Goal: Find specific page/section: Find specific page/section

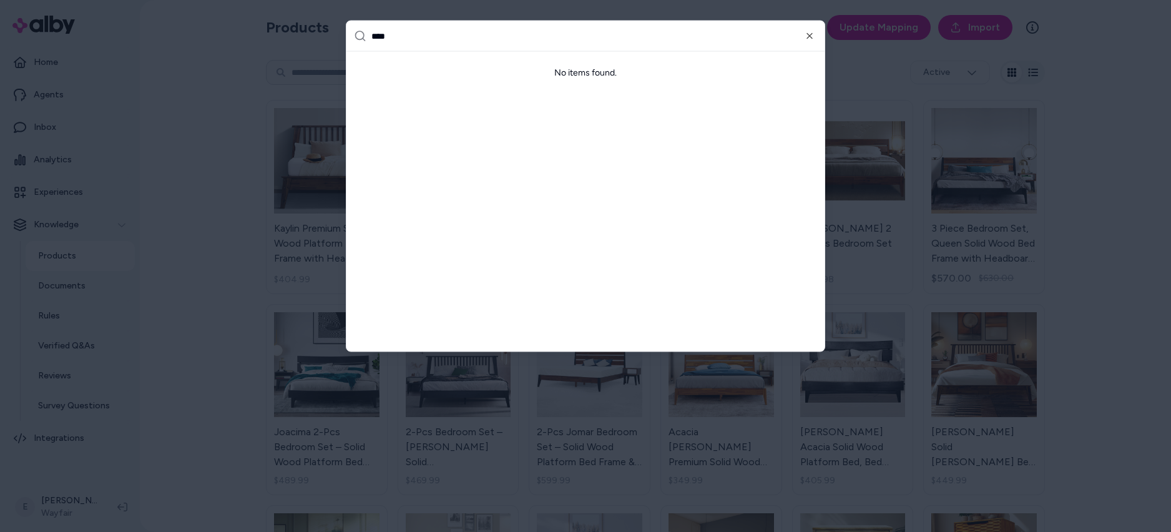
type input "***"
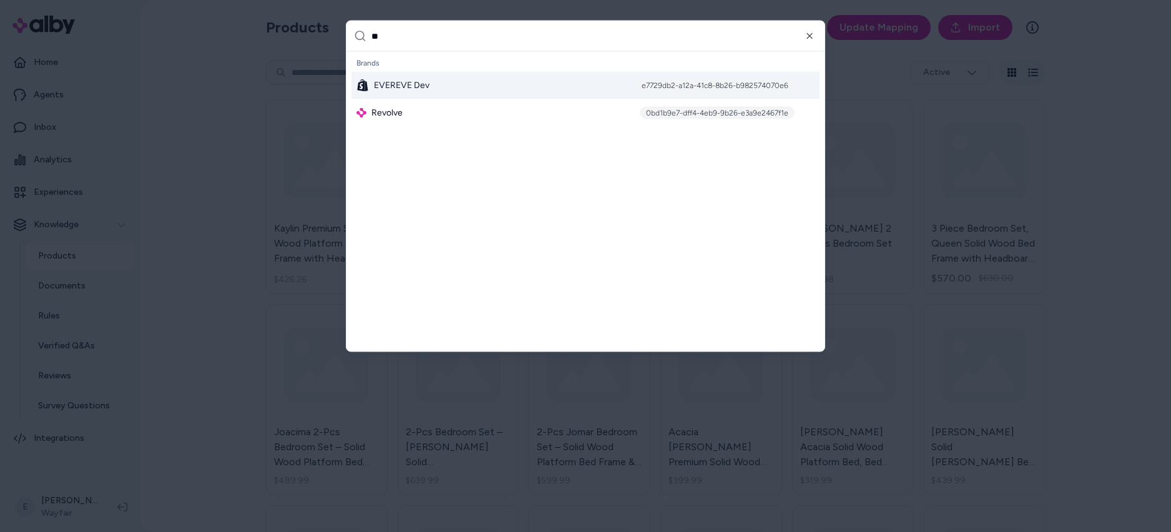
type input "*"
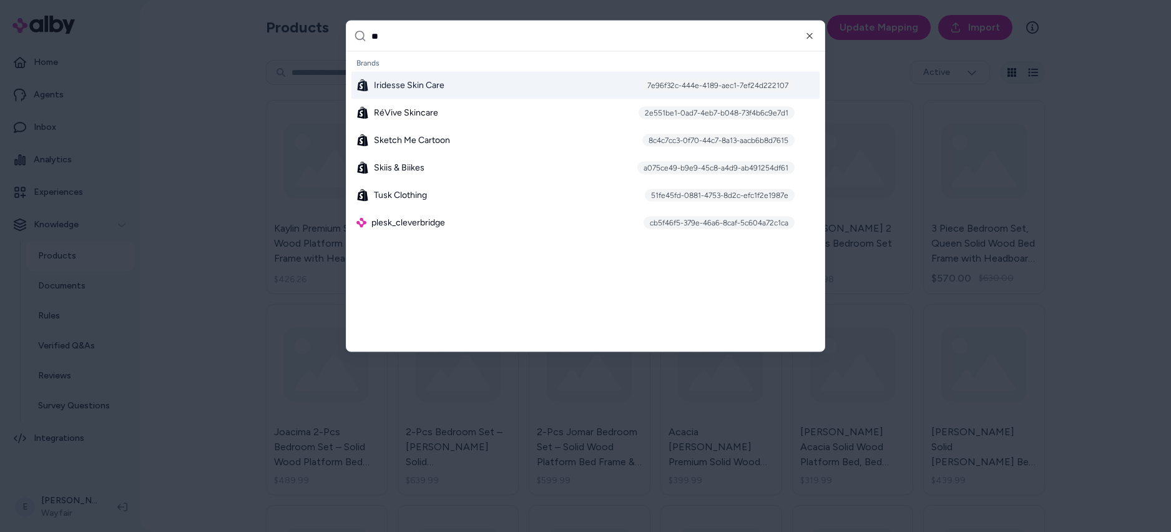
type input "***"
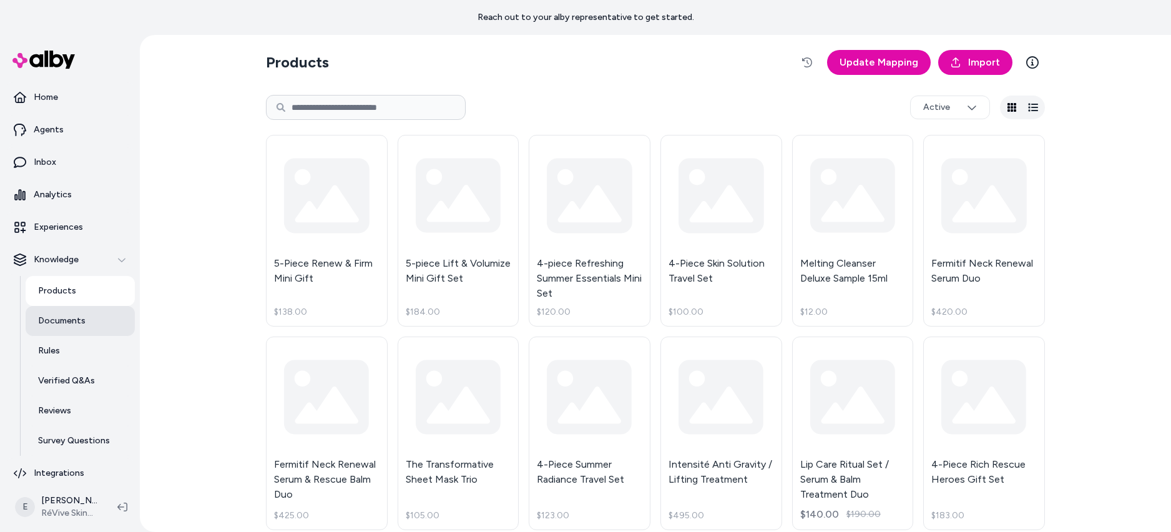
click at [85, 318] on link "Documents" at bounding box center [80, 321] width 109 height 30
